Goal: Information Seeking & Learning: Check status

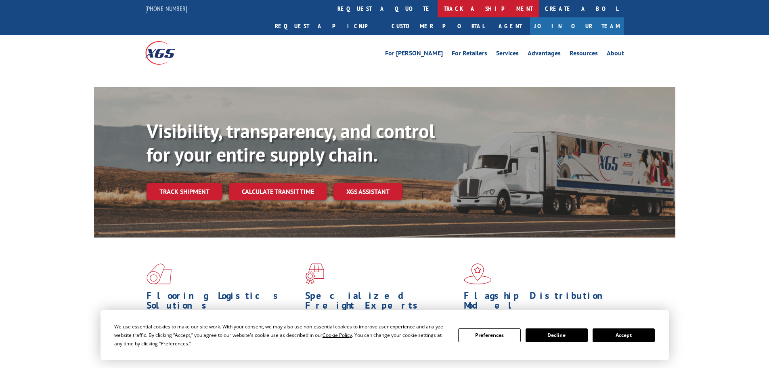
click at [438, 10] on link "track a shipment" at bounding box center [488, 8] width 101 height 17
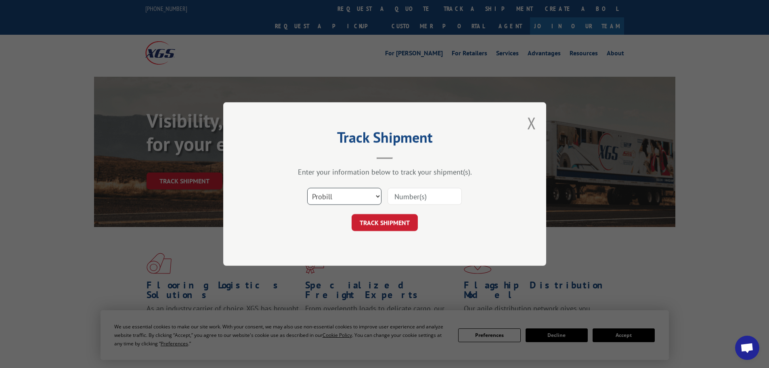
click at [341, 193] on select "Select category... Probill BOL PO" at bounding box center [344, 196] width 74 height 17
select select "bol"
click at [307, 188] on select "Select category... Probill BOL PO" at bounding box center [344, 196] width 74 height 17
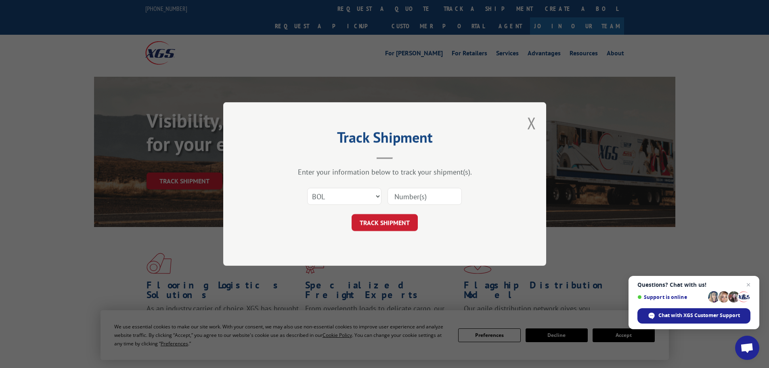
click at [401, 195] on input at bounding box center [425, 196] width 74 height 17
paste input "7052577"
type input "7052577"
click at [393, 219] on button "TRACK SHIPMENT" at bounding box center [385, 222] width 66 height 17
